Goal: Check status: Check status

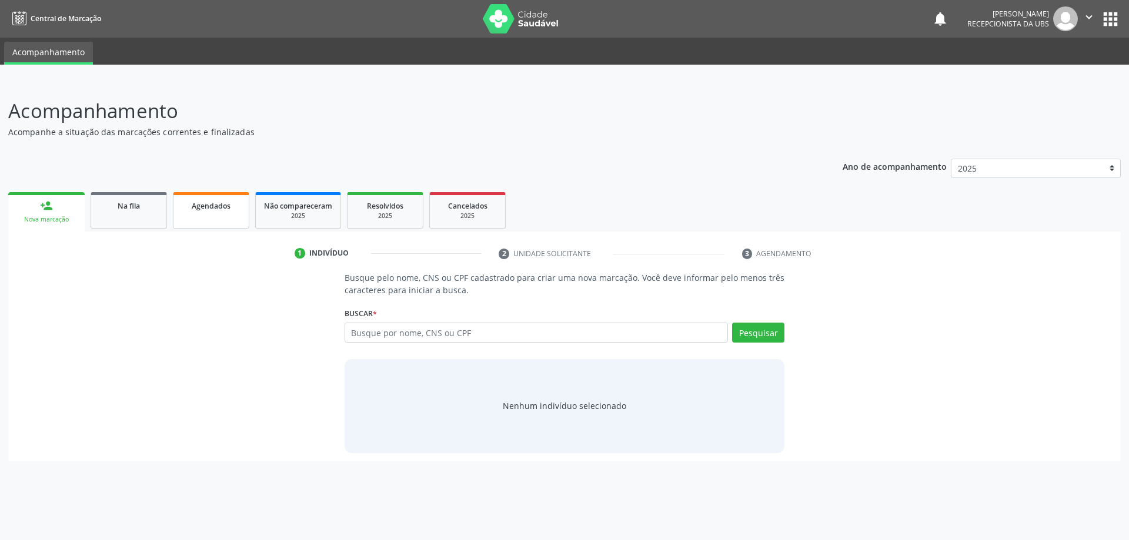
click at [184, 205] on div "Agendados" at bounding box center [211, 205] width 59 height 12
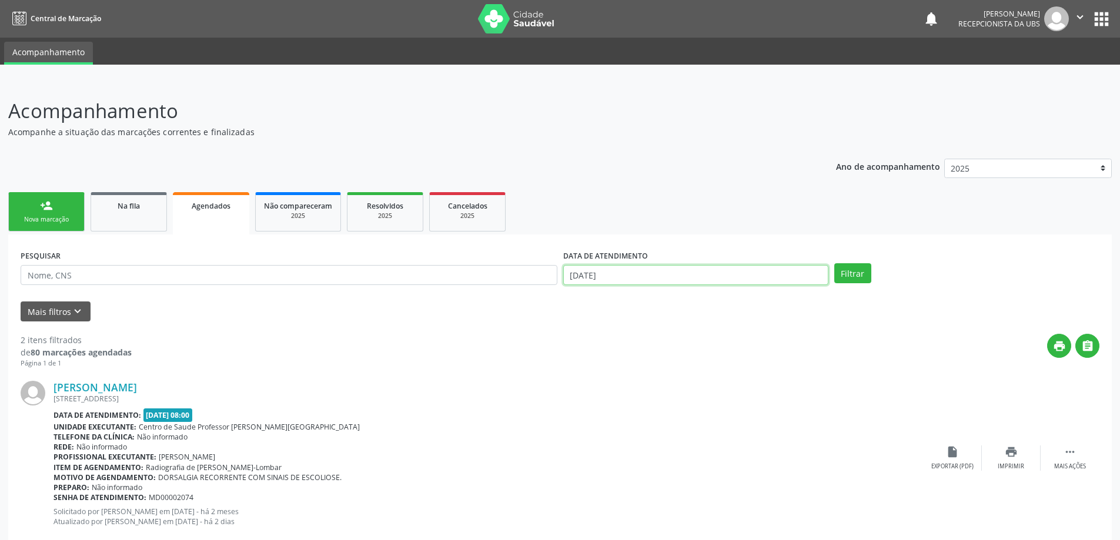
click at [616, 280] on input "[DATE]" at bounding box center [695, 275] width 265 height 20
click at [596, 339] on span "29" at bounding box center [601, 334] width 23 height 23
type input "[DATE]"
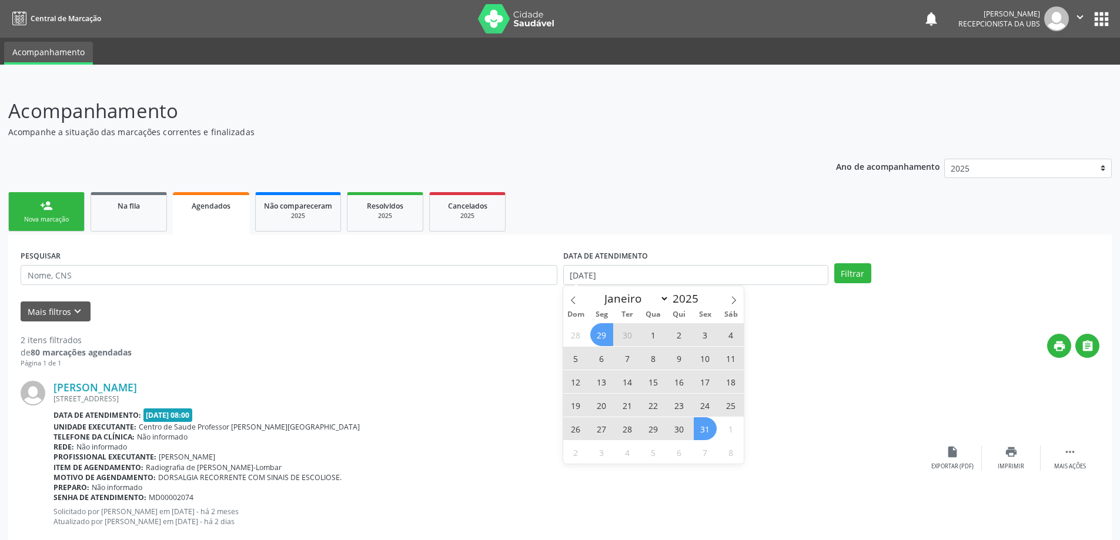
click at [709, 436] on span "31" at bounding box center [705, 428] width 23 height 23
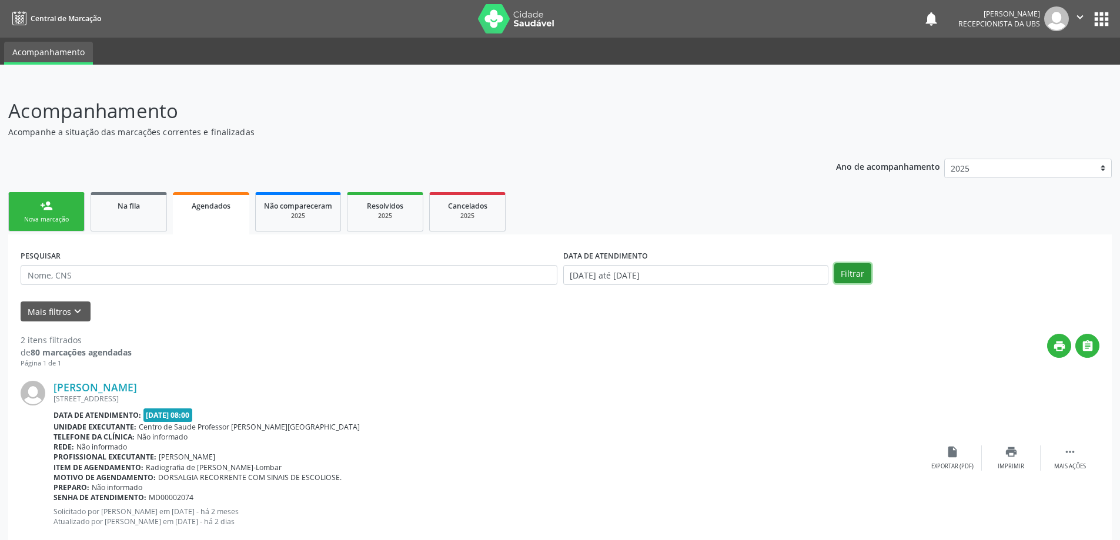
click at [841, 282] on button "Filtrar" at bounding box center [852, 273] width 37 height 20
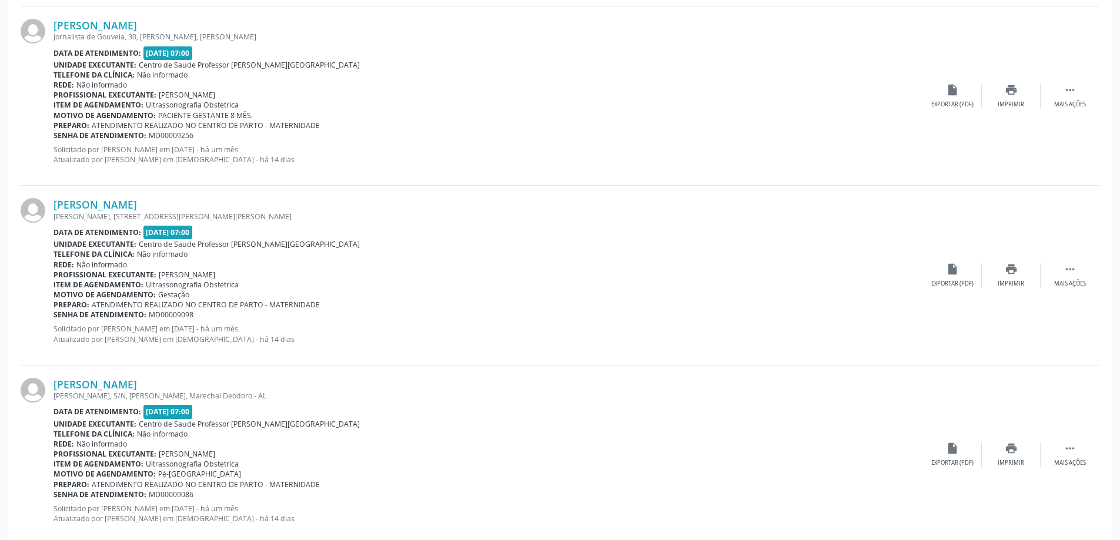
scroll to position [2576, 0]
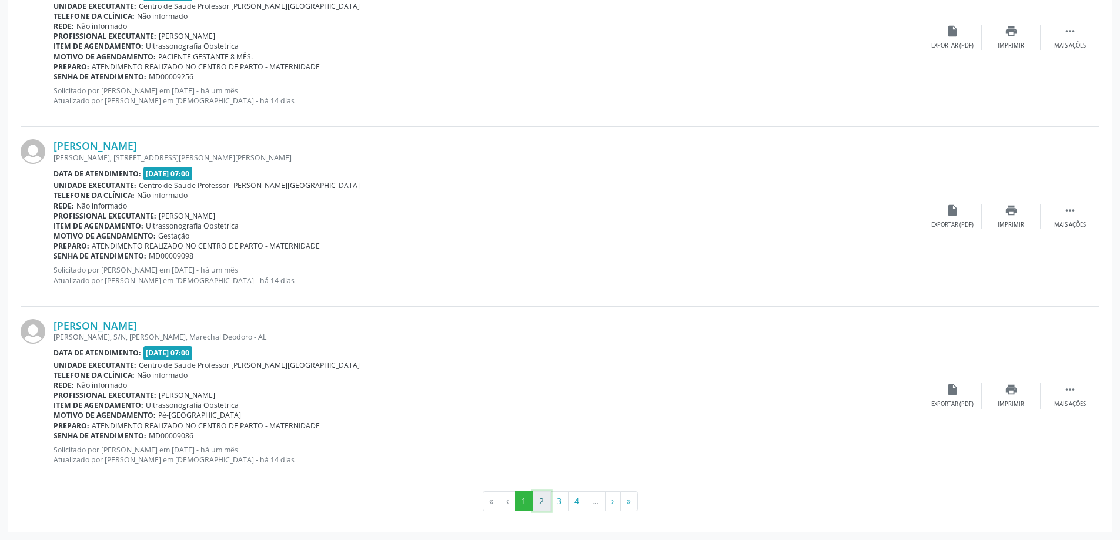
click at [540, 505] on button "2" at bounding box center [542, 501] width 18 height 20
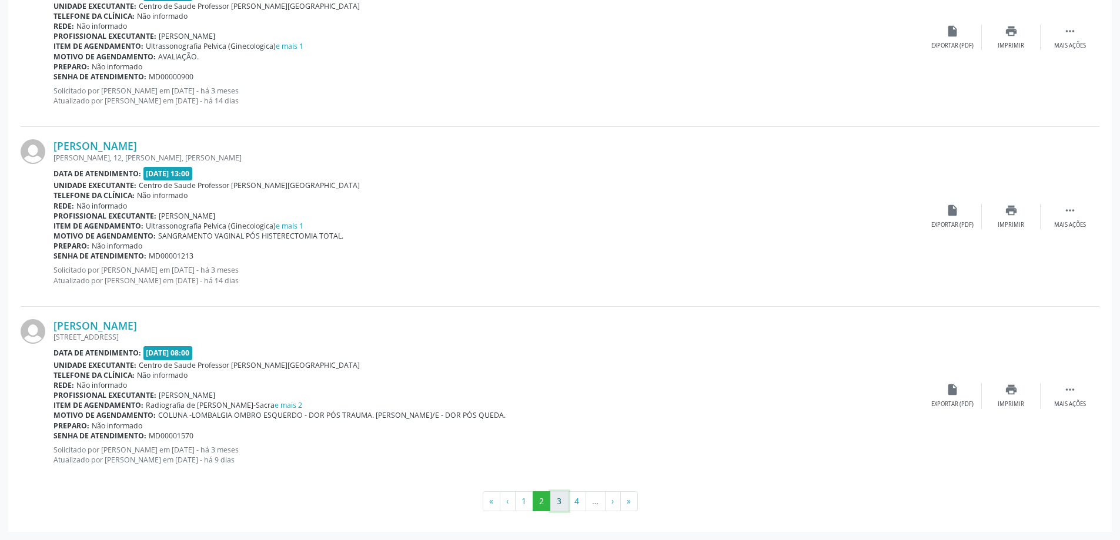
click at [566, 497] on button "3" at bounding box center [559, 501] width 18 height 20
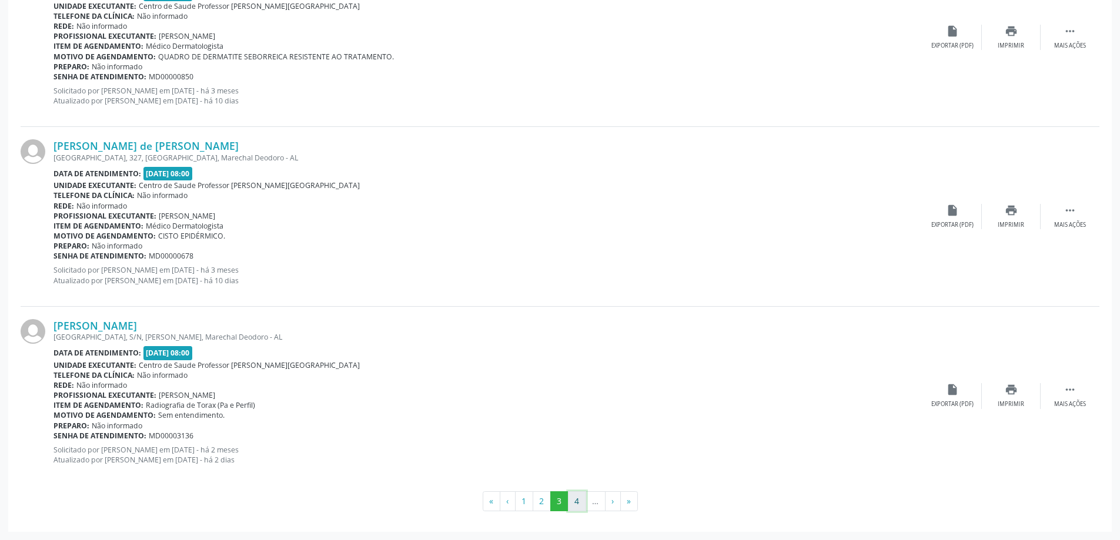
click at [569, 501] on button "4" at bounding box center [577, 501] width 18 height 20
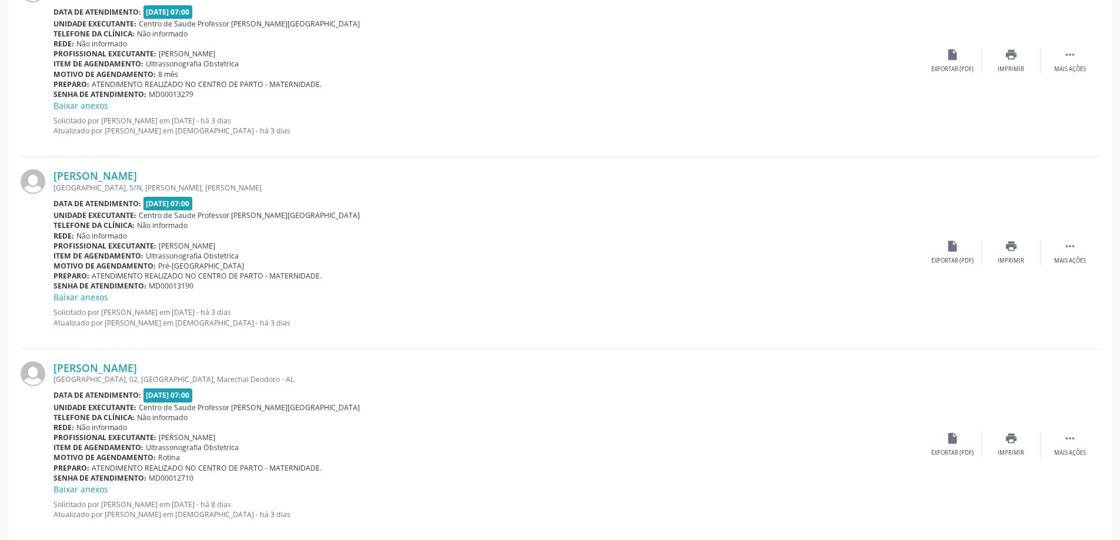
scroll to position [2625, 0]
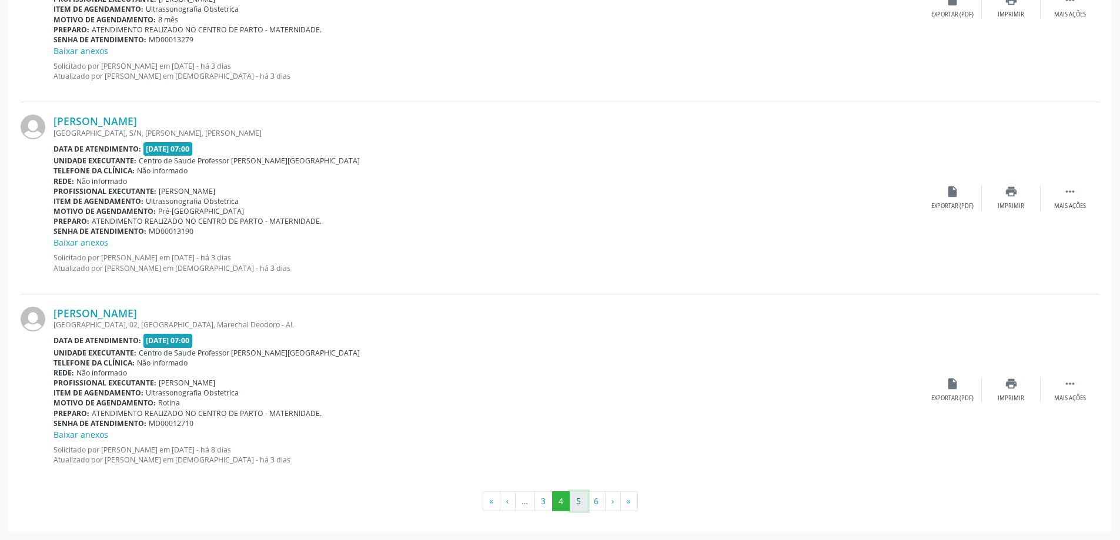
click at [577, 499] on button "5" at bounding box center [579, 501] width 18 height 20
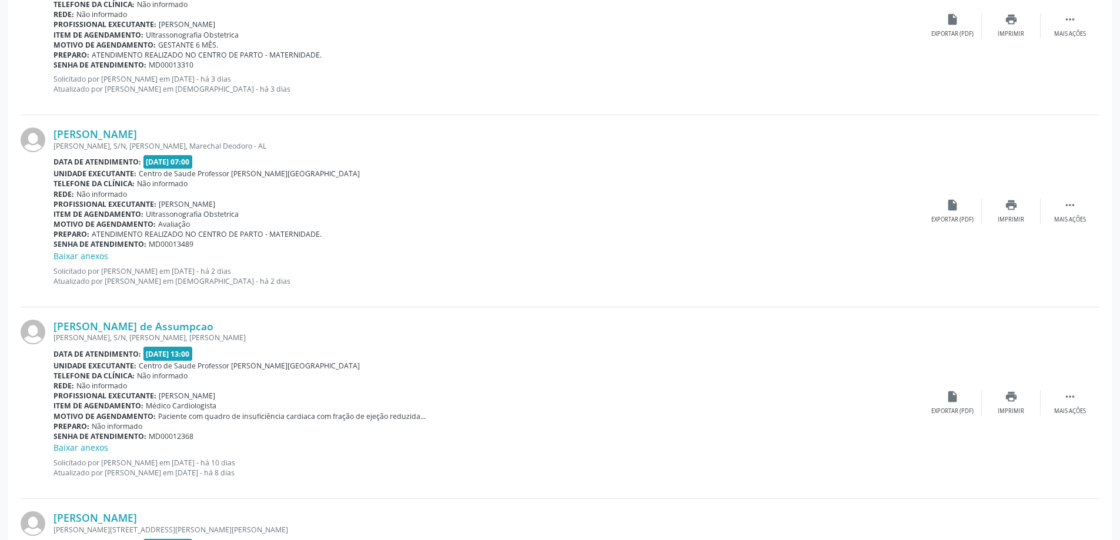
scroll to position [412, 0]
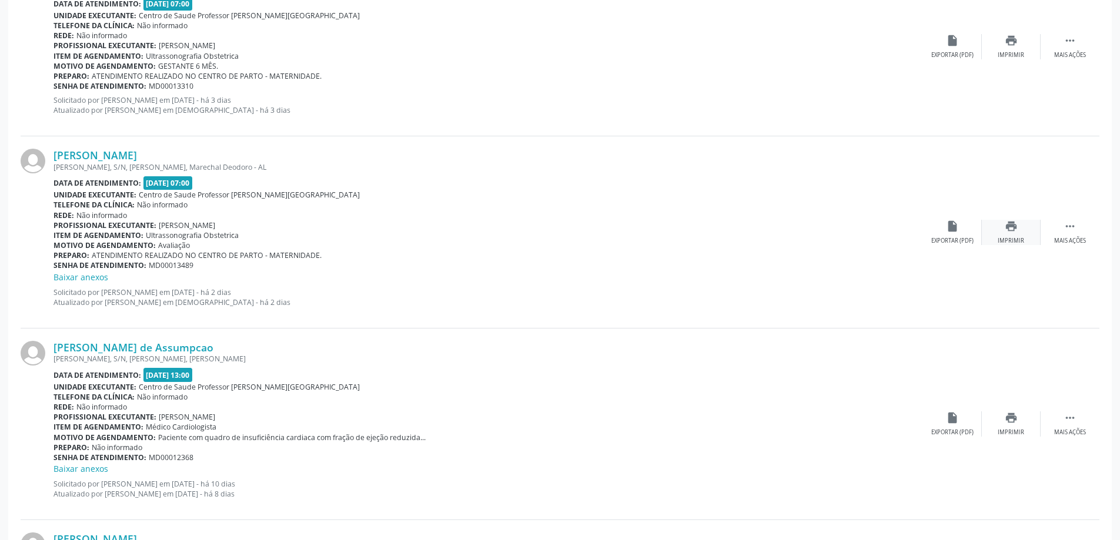
click at [1028, 233] on div "print Imprimir" at bounding box center [1011, 232] width 59 height 25
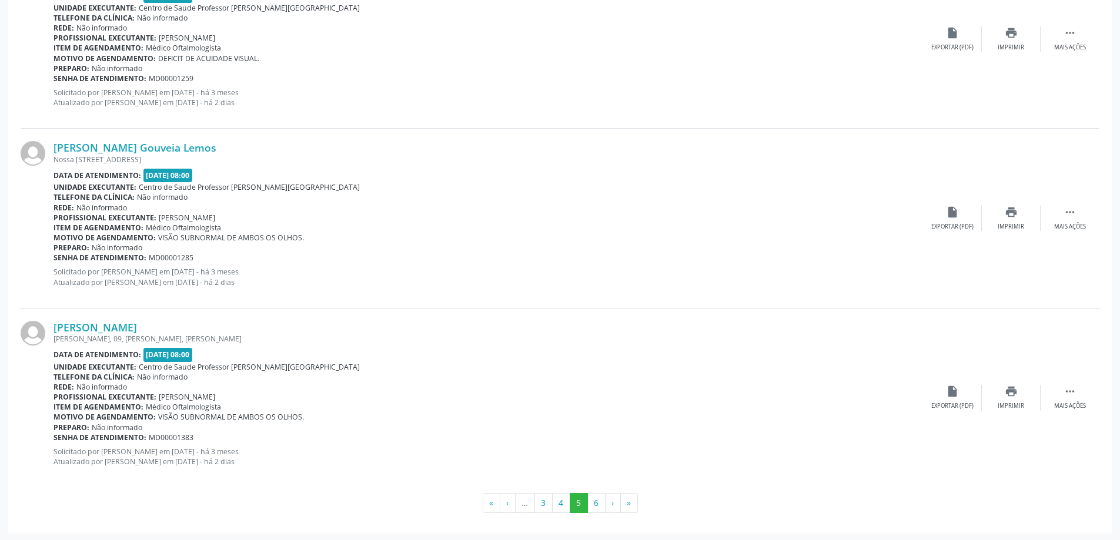
scroll to position [2600, 0]
click at [601, 494] on button "6" at bounding box center [596, 501] width 18 height 20
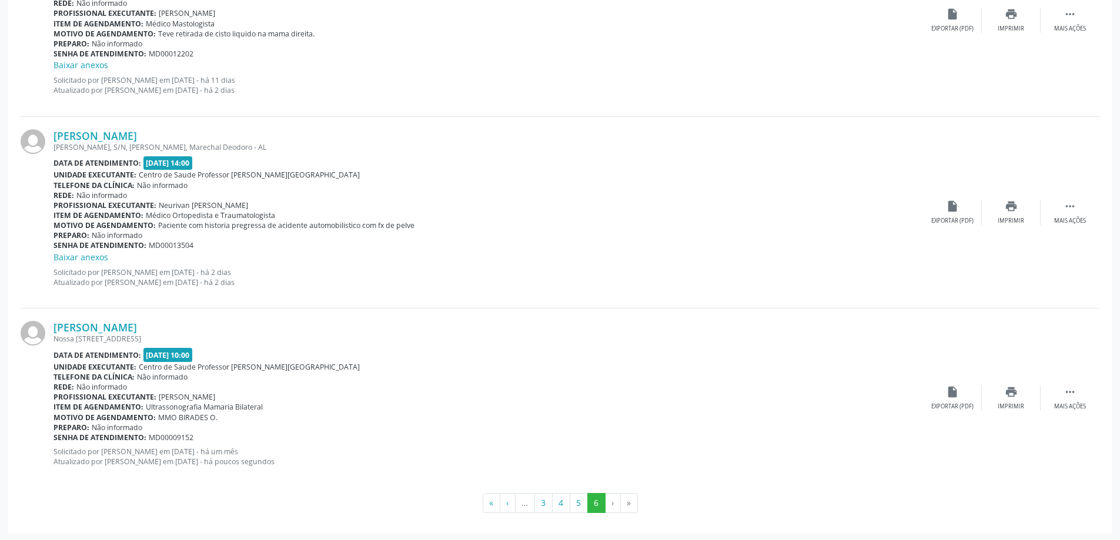
scroll to position [794, 0]
